Goal: Information Seeking & Learning: Learn about a topic

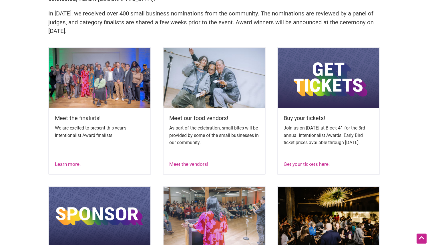
scroll to position [204, 0]
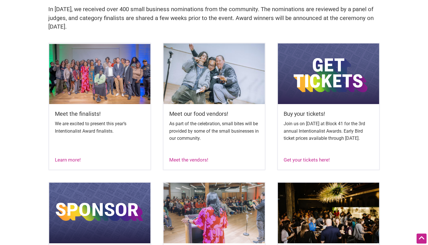
click at [140, 80] on img at bounding box center [99, 73] width 101 height 61
click at [74, 111] on h5 "Meet the finalists!" at bounding box center [100, 114] width 90 height 8
click at [77, 96] on img at bounding box center [99, 73] width 101 height 61
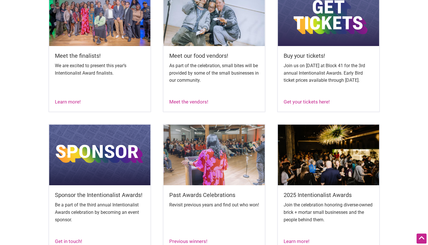
scroll to position [263, 0]
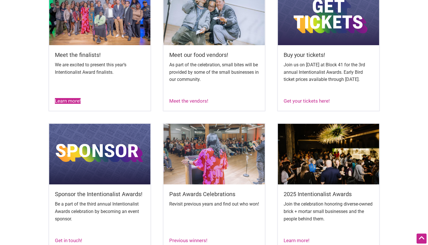
click at [71, 104] on link "Learn more!" at bounding box center [68, 101] width 26 height 6
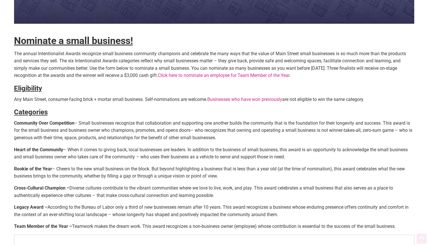
scroll to position [239, 0]
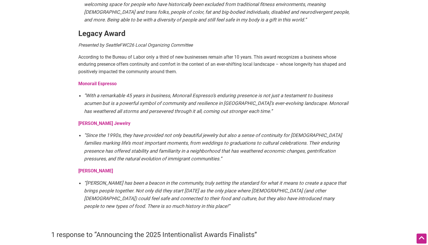
scroll to position [1007, 0]
